Goal: Transaction & Acquisition: Download file/media

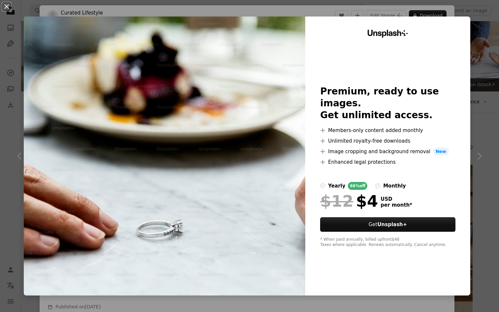
scroll to position [205, 0]
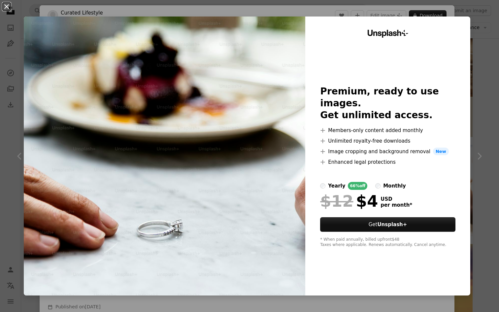
click at [5, 6] on button "An X shape" at bounding box center [7, 7] width 8 height 8
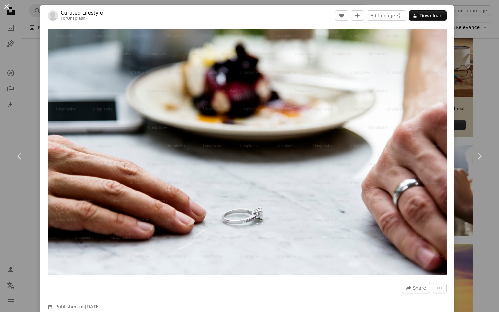
click at [6, 6] on button "An X shape" at bounding box center [7, 7] width 8 height 8
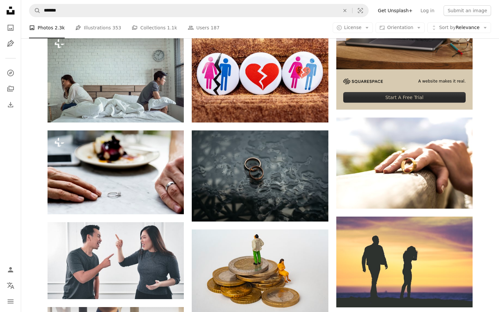
scroll to position [232, 0]
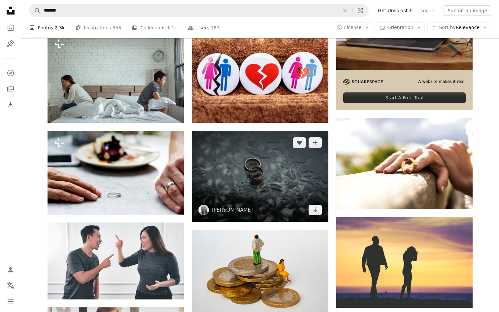
click at [265, 184] on img at bounding box center [260, 176] width 136 height 91
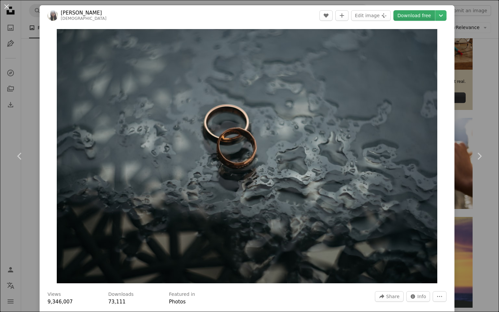
click at [416, 15] on link "Download free" at bounding box center [415, 15] width 42 height 11
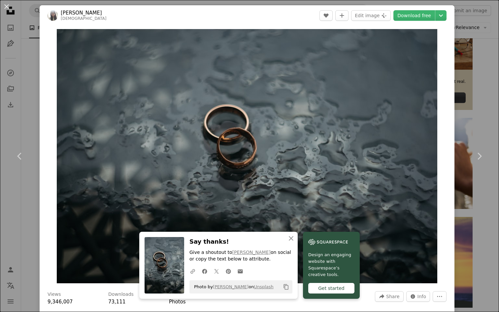
click at [29, 101] on div "An X shape Chevron left Chevron right An X shape Close Say thanks! Give a shout…" at bounding box center [249, 156] width 499 height 312
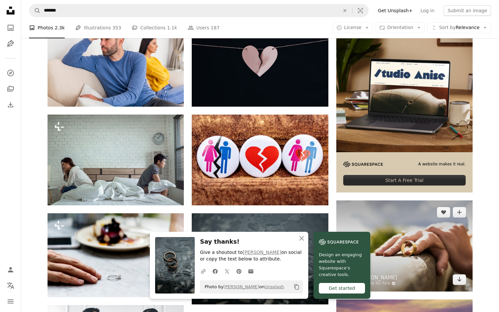
scroll to position [148, 0]
